Goal: Task Accomplishment & Management: Manage account settings

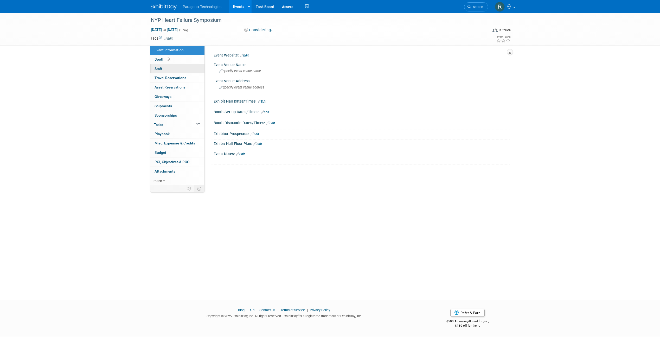
click at [169, 64] on link "0 Staff 0" at bounding box center [177, 68] width 54 height 9
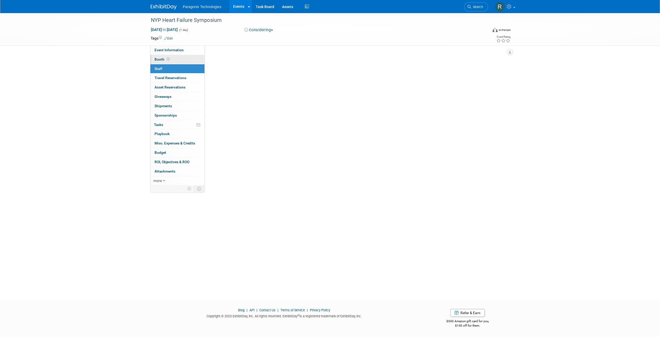
click at [175, 58] on link "Booth" at bounding box center [177, 59] width 54 height 9
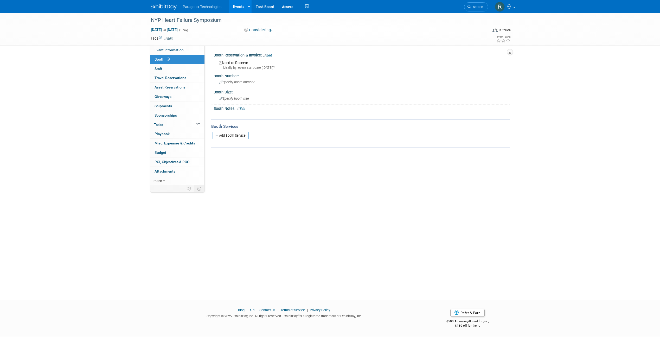
click at [268, 55] on link "Edit" at bounding box center [267, 56] width 9 height 4
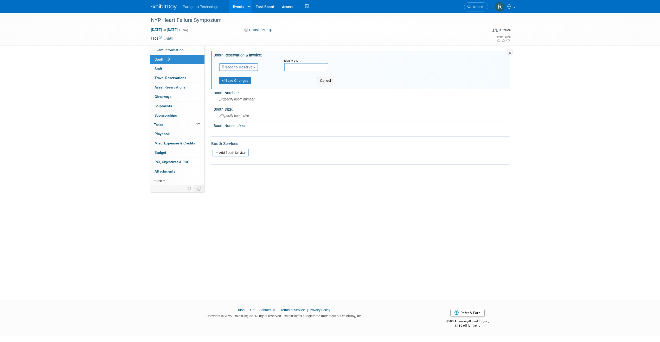
click at [245, 65] on button "Need to Reserve" at bounding box center [238, 67] width 39 height 8
click at [269, 59] on div "Need to Reserve Need to Reserve Reserved No Reservation Required" at bounding box center [247, 66] width 65 height 15
click at [238, 9] on link "Events" at bounding box center [238, 6] width 19 height 13
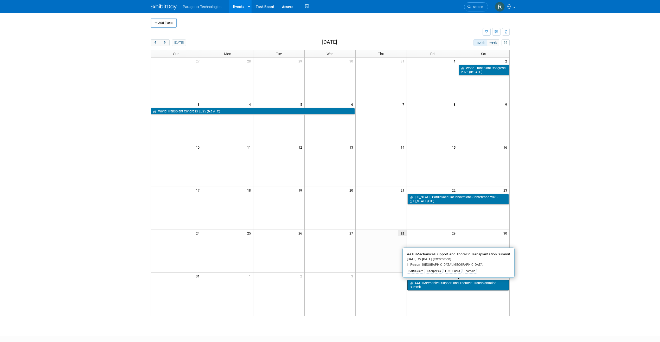
click at [435, 284] on link "AATS Mechanical Support and Thoracic Transplantation Summit" at bounding box center [458, 285] width 101 height 11
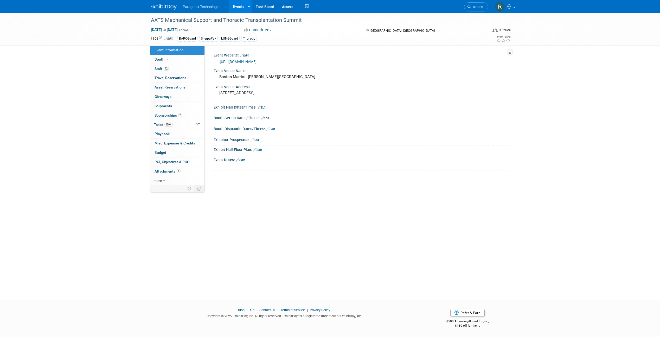
click at [233, 4] on link "Events" at bounding box center [238, 6] width 19 height 13
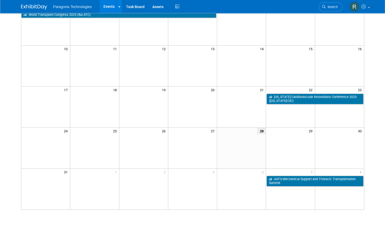
scroll to position [104, 0]
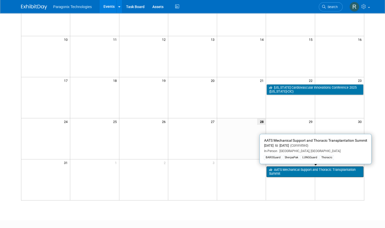
click at [310, 171] on link "AATS Mechanical Support and Thoracic Transplantation Summit" at bounding box center [315, 172] width 97 height 11
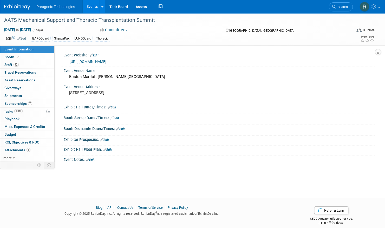
click at [94, 5] on link "Events" at bounding box center [92, 6] width 19 height 13
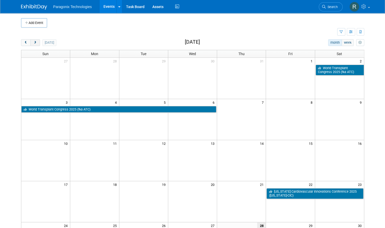
click at [34, 42] on span "next" at bounding box center [35, 42] width 4 height 3
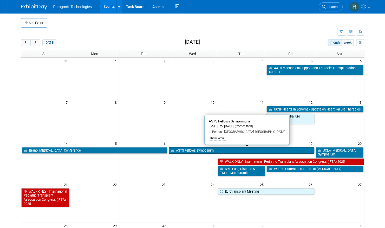
click at [209, 148] on link "ASTS Fellows Symposium" at bounding box center [242, 150] width 146 height 7
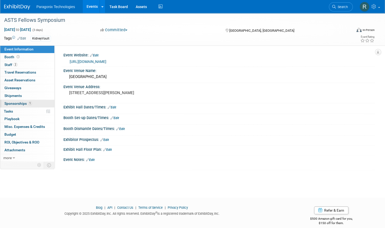
click at [29, 105] on link "1 Sponsorships 1" at bounding box center [27, 104] width 54 height 8
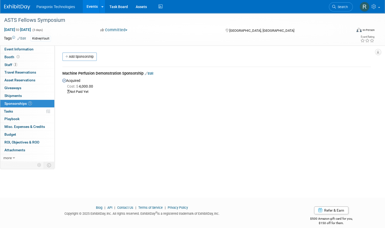
click at [91, 4] on link "Events" at bounding box center [92, 6] width 19 height 13
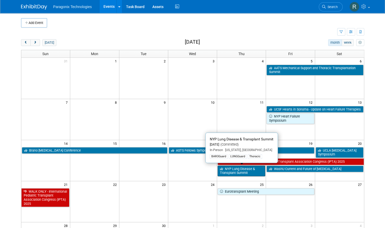
click at [247, 170] on link "NYP Lung Disease & Transplant Summit" at bounding box center [242, 171] width 48 height 11
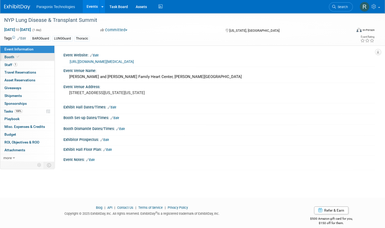
click at [33, 60] on link "Booth" at bounding box center [27, 57] width 54 height 8
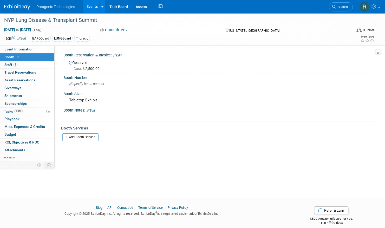
click at [89, 7] on link "Events" at bounding box center [92, 6] width 19 height 13
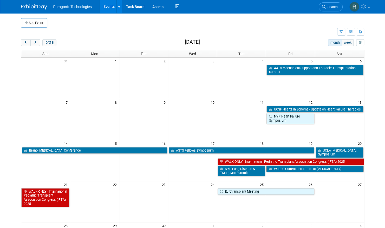
click at [288, 169] on link "WashU Current and Future of [MEDICAL_DATA]" at bounding box center [315, 169] width 97 height 7
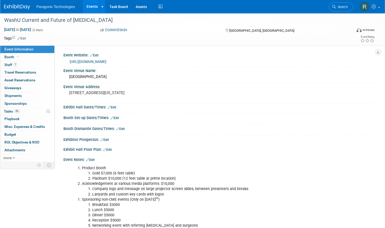
click at [106, 60] on link "https://washu.cloud-cme.com/course/courseoverview?P=5&EID=56426" at bounding box center [88, 62] width 37 height 4
click at [33, 59] on link "Booth" at bounding box center [27, 57] width 54 height 8
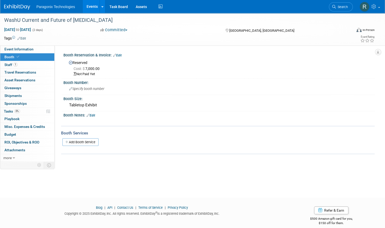
click at [90, 5] on link "Events" at bounding box center [92, 6] width 19 height 13
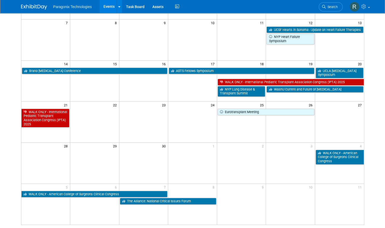
scroll to position [104, 0]
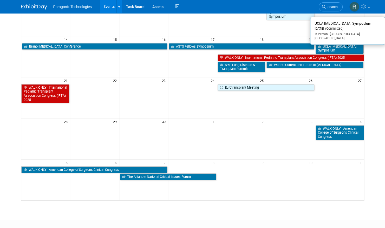
click at [326, 46] on link "UCLA [MEDICAL_DATA] Symposium" at bounding box center [340, 48] width 48 height 11
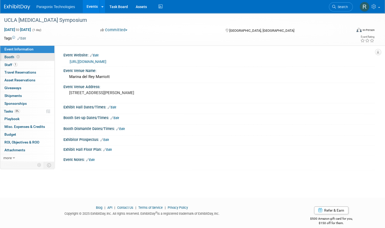
click at [39, 58] on link "Booth" at bounding box center [27, 57] width 54 height 8
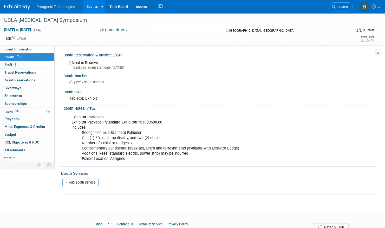
click at [120, 54] on link "Edit" at bounding box center [117, 56] width 9 height 4
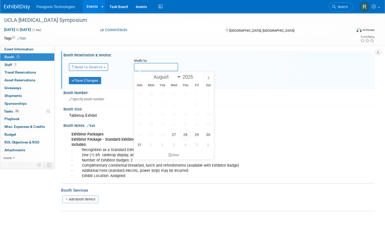
click at [138, 68] on input "text" at bounding box center [156, 67] width 44 height 8
click at [97, 67] on span "Need to Reserve" at bounding box center [87, 67] width 31 height 4
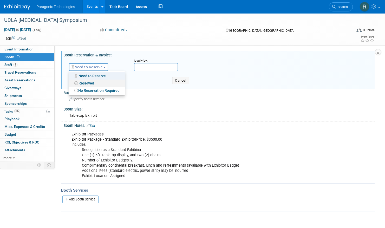
click at [94, 81] on link "Reserved" at bounding box center [97, 83] width 56 height 7
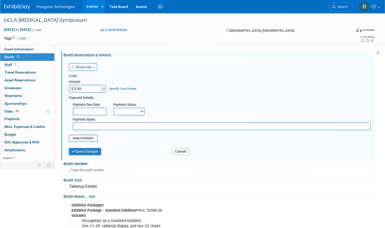
click at [77, 89] on input "$ 0.00" at bounding box center [85, 89] width 33 height 8
click at [75, 87] on input "$ 0.00" at bounding box center [85, 89] width 33 height 8
type input "$ 3,500.00"
click at [98, 151] on button "Save Changes" at bounding box center [85, 151] width 32 height 7
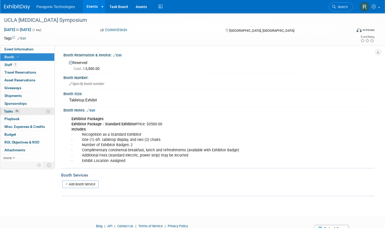
click at [33, 109] on link "0% Tasks 0%" at bounding box center [27, 112] width 54 height 8
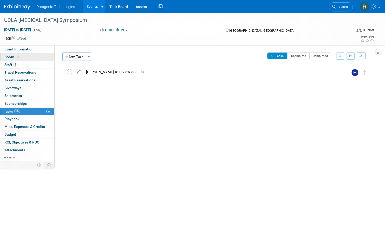
click at [38, 58] on link "Booth" at bounding box center [27, 57] width 54 height 8
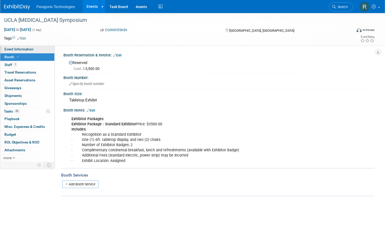
click at [38, 53] on link "Event Information" at bounding box center [27, 50] width 54 height 8
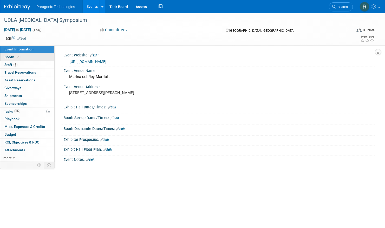
click at [37, 58] on link "Booth" at bounding box center [27, 57] width 54 height 8
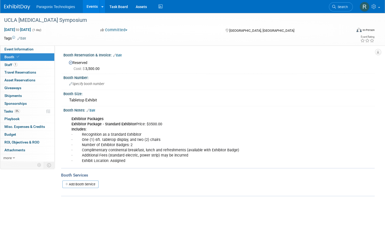
click at [92, 6] on link "Events" at bounding box center [92, 6] width 19 height 13
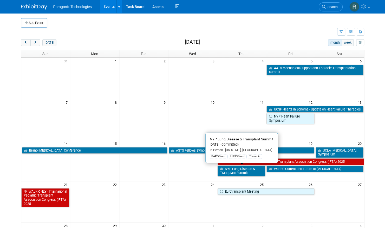
click at [241, 171] on link "NYP Lung Disease & Transplant Summit" at bounding box center [242, 171] width 48 height 11
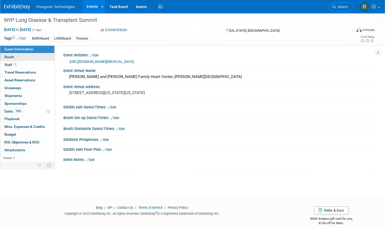
click at [26, 57] on link "Booth" at bounding box center [27, 57] width 54 height 8
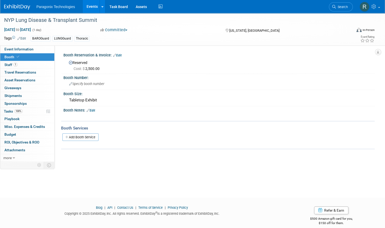
click at [91, 7] on link "Events" at bounding box center [92, 6] width 19 height 13
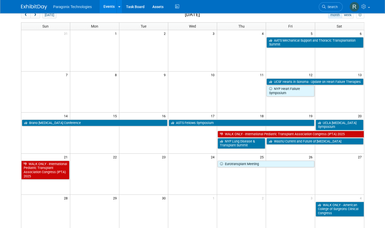
scroll to position [26, 0]
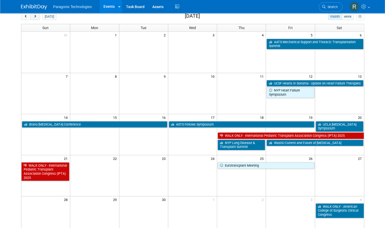
click at [34, 15] on span "next" at bounding box center [35, 16] width 4 height 3
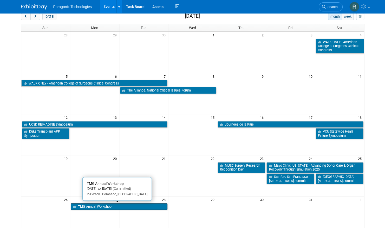
click at [96, 208] on link "TMG Annual Workshop" at bounding box center [119, 207] width 97 height 7
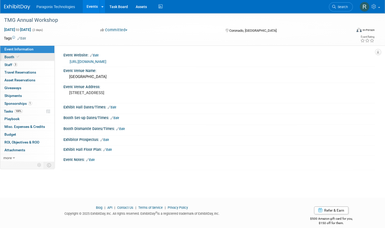
click at [23, 56] on link "Booth" at bounding box center [27, 57] width 54 height 8
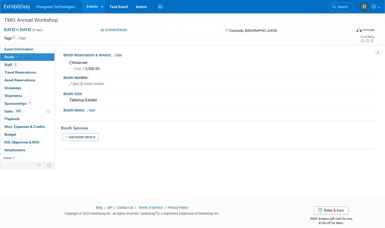
click at [90, 3] on link "Events" at bounding box center [92, 6] width 19 height 13
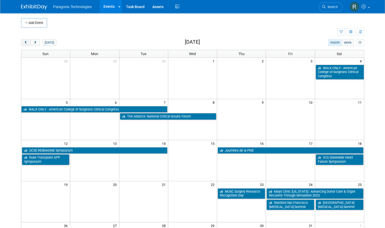
click at [26, 41] on span "prev" at bounding box center [26, 42] width 4 height 3
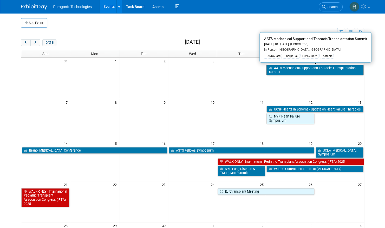
click at [282, 70] on link "AATS Mechanical Support and Thoracic Transplantation Summit" at bounding box center [315, 70] width 97 height 11
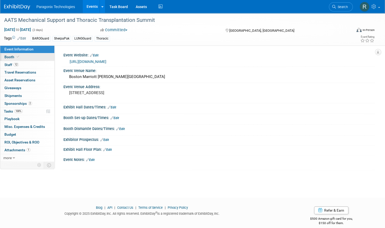
click at [40, 56] on link "Booth" at bounding box center [27, 57] width 54 height 8
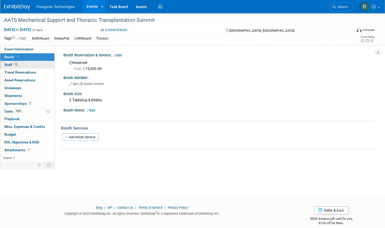
click at [23, 63] on link "12 Staff 12" at bounding box center [27, 65] width 54 height 8
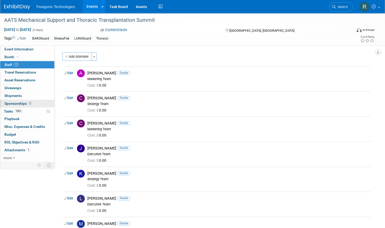
click at [23, 102] on span "Sponsorships 2" at bounding box center [18, 103] width 28 height 4
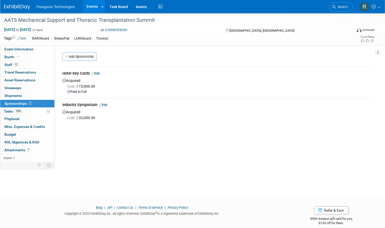
click at [87, 7] on link "Events" at bounding box center [92, 6] width 19 height 13
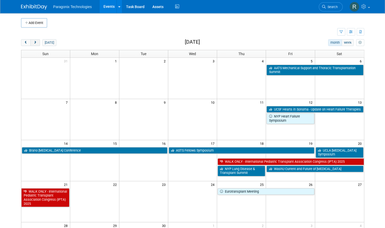
click at [35, 42] on span "next" at bounding box center [35, 42] width 4 height 3
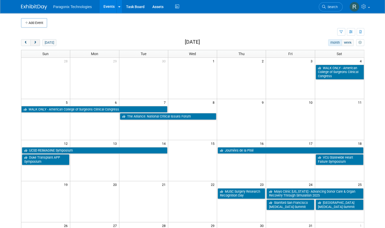
click at [35, 42] on span "next" at bounding box center [35, 42] width 4 height 3
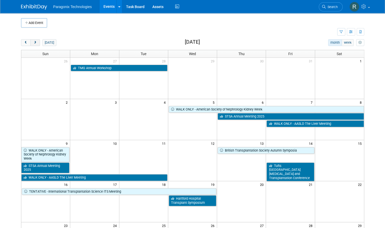
click at [35, 42] on span "next" at bounding box center [35, 42] width 4 height 3
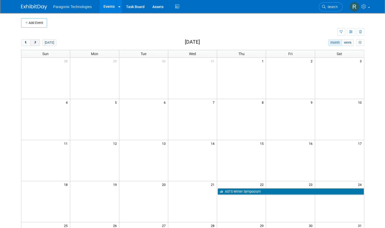
click at [35, 42] on span "next" at bounding box center [35, 42] width 4 height 3
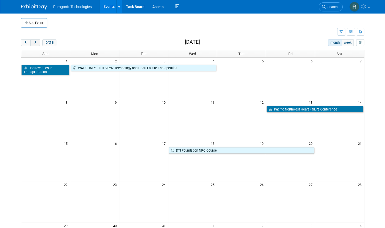
click at [35, 42] on span "next" at bounding box center [35, 42] width 4 height 3
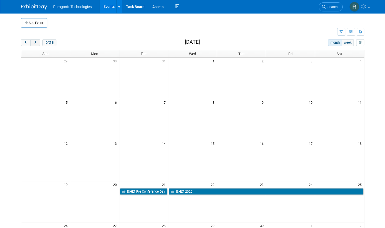
click at [35, 42] on span "next" at bounding box center [35, 42] width 4 height 3
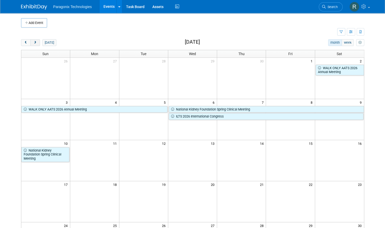
click at [35, 42] on span "next" at bounding box center [35, 42] width 4 height 3
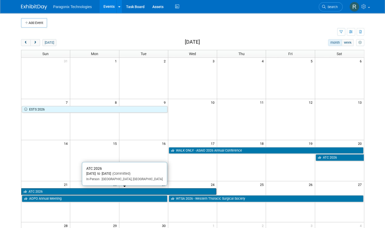
click at [68, 191] on link "ATC 2026" at bounding box center [118, 191] width 195 height 7
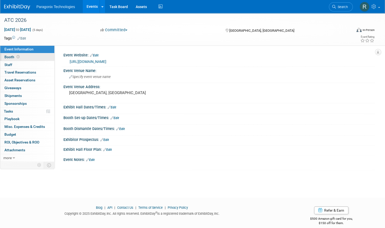
click at [34, 59] on link "Booth" at bounding box center [27, 57] width 54 height 8
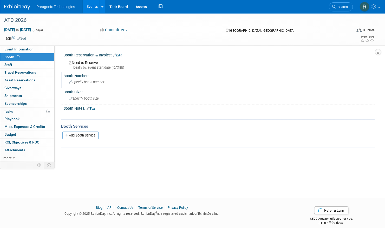
click at [95, 83] on span "Specify booth number" at bounding box center [86, 82] width 35 height 4
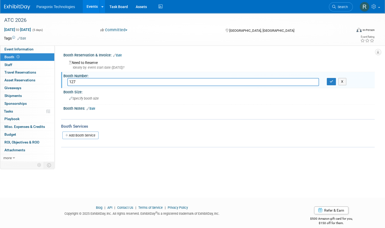
type input "127"
click at [101, 66] on div "Ideally by: event start date (Sat. Jun 20, 2026)?" at bounding box center [220, 67] width 302 height 5
click at [123, 55] on div "Booth Reservation & Invoice: Edit" at bounding box center [219, 54] width 312 height 7
click at [120, 55] on link "Edit" at bounding box center [117, 56] width 9 height 4
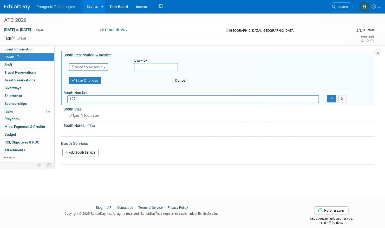
click at [106, 66] on button "Need to Reserve" at bounding box center [88, 67] width 39 height 8
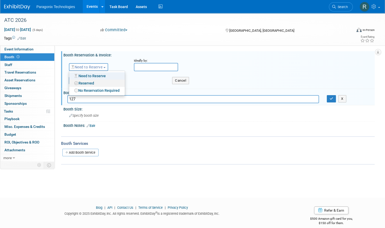
click at [100, 82] on link "Reserved" at bounding box center [97, 83] width 56 height 7
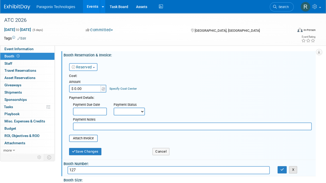
click at [295, 169] on button "X" at bounding box center [293, 169] width 8 height 7
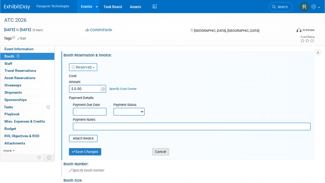
click at [168, 153] on button "Cancel" at bounding box center [160, 151] width 17 height 7
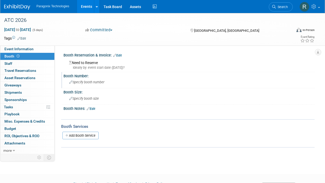
click at [101, 62] on div "Need to Reserve Ideally by: event start date (Sat. Jun 20, 2026)?" at bounding box center [188, 64] width 243 height 11
click at [122, 54] on link "Edit" at bounding box center [117, 56] width 9 height 4
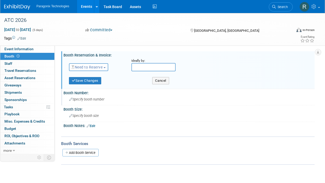
click at [90, 65] on span "Need to Reserve" at bounding box center [87, 67] width 31 height 4
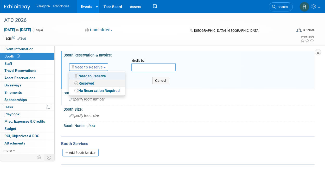
click at [93, 82] on link "Reserved" at bounding box center [97, 83] width 56 height 7
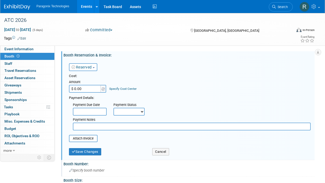
click at [76, 89] on input "$ 0.00" at bounding box center [85, 89] width 33 height 8
click at [74, 88] on input "$ 0.00" at bounding box center [85, 89] width 33 height 8
click at [86, 8] on link "Events" at bounding box center [86, 6] width 19 height 13
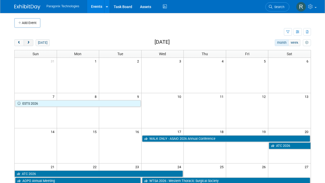
click at [29, 43] on span "next" at bounding box center [29, 42] width 4 height 3
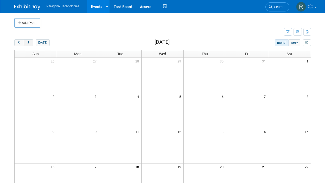
click at [29, 43] on span "next" at bounding box center [29, 42] width 4 height 3
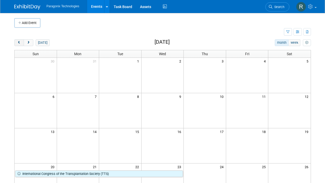
click at [15, 42] on button "prev" at bounding box center [19, 42] width 10 height 7
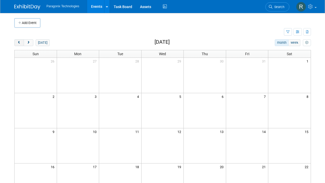
click at [15, 42] on button "prev" at bounding box center [19, 42] width 10 height 7
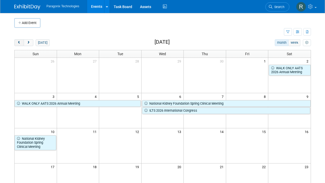
click at [16, 42] on button "prev" at bounding box center [19, 42] width 10 height 7
click at [17, 43] on span "prev" at bounding box center [19, 42] width 4 height 3
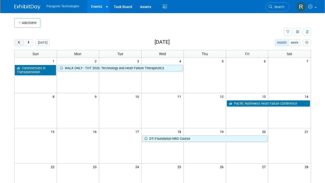
click at [18, 43] on span "prev" at bounding box center [19, 42] width 4 height 3
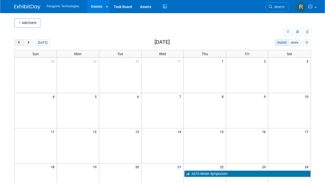
click at [20, 43] on span "prev" at bounding box center [19, 42] width 4 height 3
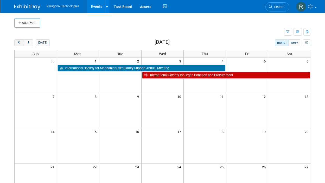
click at [20, 43] on span "prev" at bounding box center [19, 42] width 4 height 3
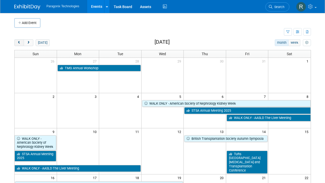
click at [20, 43] on span "prev" at bounding box center [19, 42] width 4 height 3
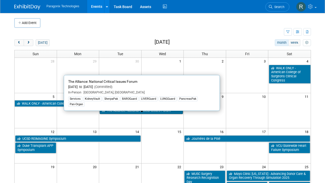
click at [160, 112] on link "The Alliance: National Critical Issues Forum" at bounding box center [141, 110] width 83 height 7
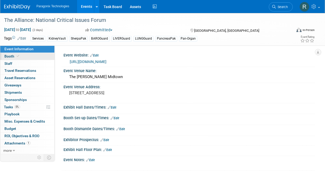
click at [35, 56] on link "Booth" at bounding box center [27, 56] width 54 height 7
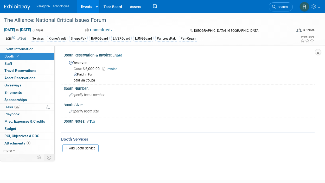
click at [90, 10] on link "Events" at bounding box center [86, 6] width 19 height 13
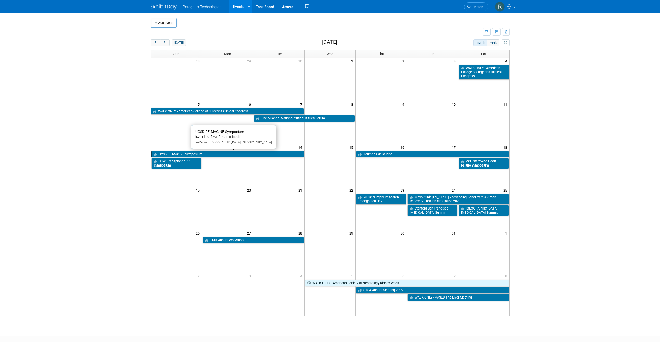
click at [238, 154] on link "UCSD REIMAGINE Symposium" at bounding box center [227, 154] width 153 height 7
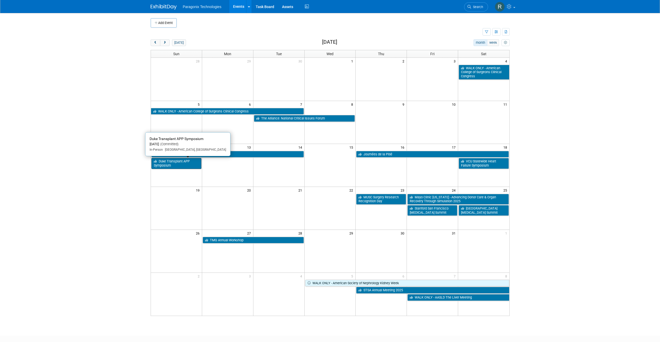
click at [186, 167] on link "Duke Transplant APP Symposium" at bounding box center [176, 163] width 50 height 11
click at [325, 183] on link "Mayo Clinic Florida - Advancing Donor Care & Organ Recovery Through Simulation …" at bounding box center [458, 199] width 101 height 11
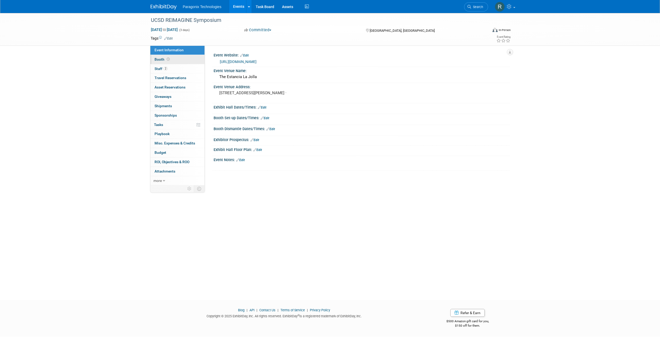
click at [185, 63] on link "Booth" at bounding box center [177, 59] width 54 height 9
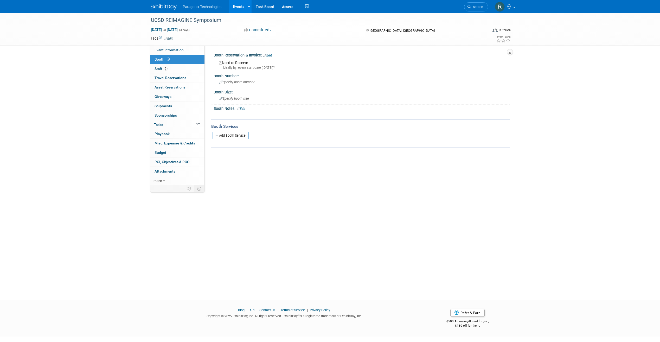
click at [184, 55] on link "Booth" at bounding box center [177, 59] width 54 height 9
click at [184, 49] on link "Event Information" at bounding box center [177, 50] width 54 height 9
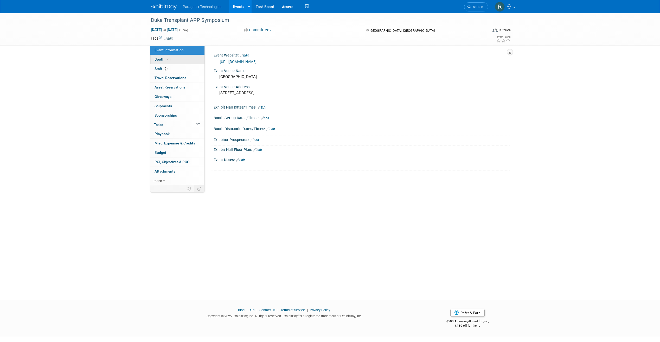
click at [180, 58] on link "Booth" at bounding box center [177, 59] width 54 height 9
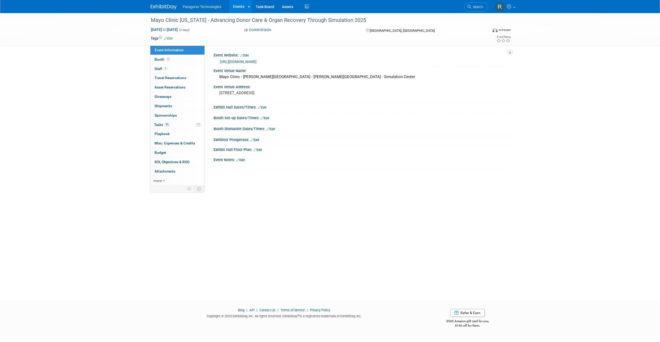
click at [174, 52] on link "Event Information" at bounding box center [177, 50] width 54 height 9
click at [174, 55] on link "Booth" at bounding box center [177, 59] width 54 height 9
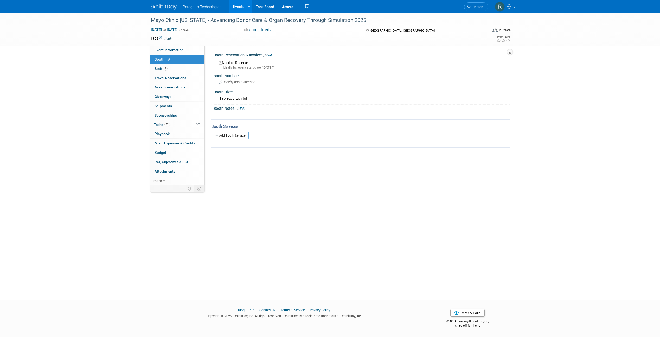
click at [271, 55] on link "Edit" at bounding box center [267, 56] width 9 height 4
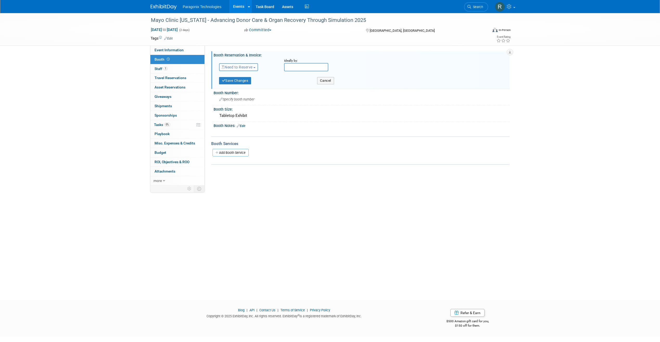
click at [243, 66] on span "Need to Reserve" at bounding box center [237, 67] width 31 height 4
click at [243, 85] on link "Reserved" at bounding box center [247, 83] width 56 height 7
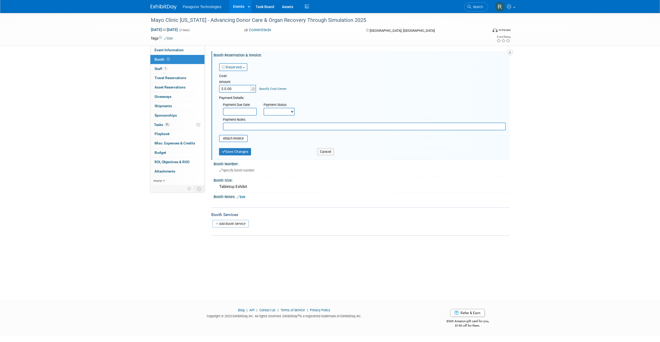
click at [227, 88] on input "$ 0.00" at bounding box center [235, 89] width 33 height 8
click at [226, 88] on input "$ 0.00" at bounding box center [235, 89] width 33 height 8
type input "$ 2,000.00"
click at [243, 156] on div "Save Changes Cancel" at bounding box center [362, 151] width 287 height 13
click at [241, 150] on button "Save Changes" at bounding box center [235, 151] width 32 height 7
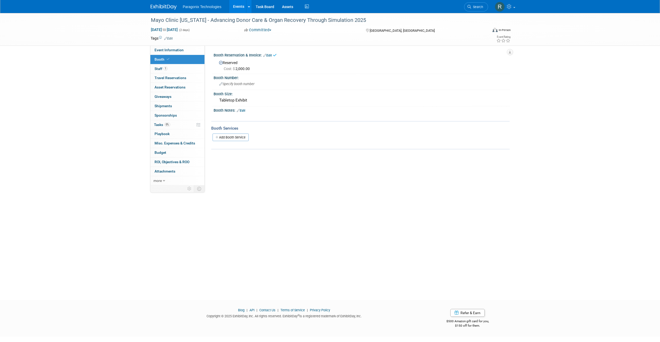
click at [237, 7] on link "Events" at bounding box center [238, 6] width 19 height 13
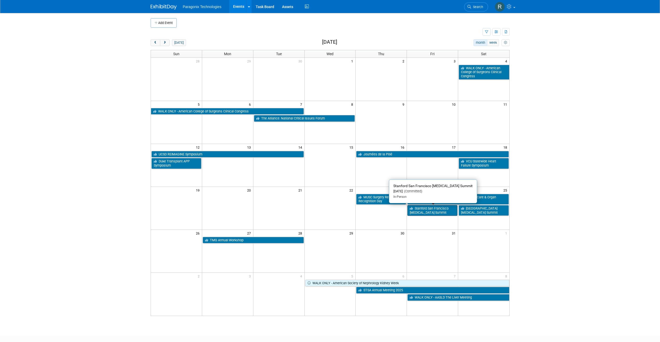
click at [423, 209] on link "Stanford San Francisco [MEDICAL_DATA] Summit" at bounding box center [433, 210] width 50 height 11
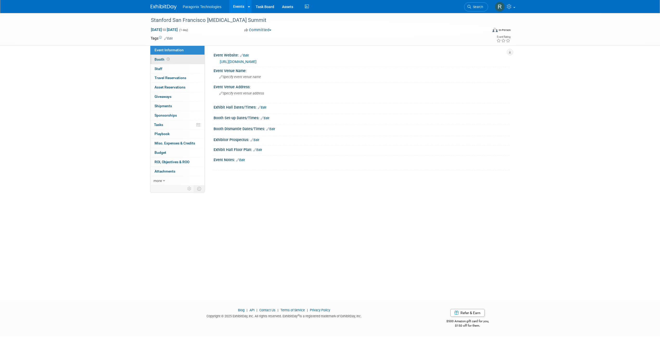
click at [179, 63] on link "Booth" at bounding box center [177, 59] width 54 height 9
